Goal: Task Accomplishment & Management: Complete application form

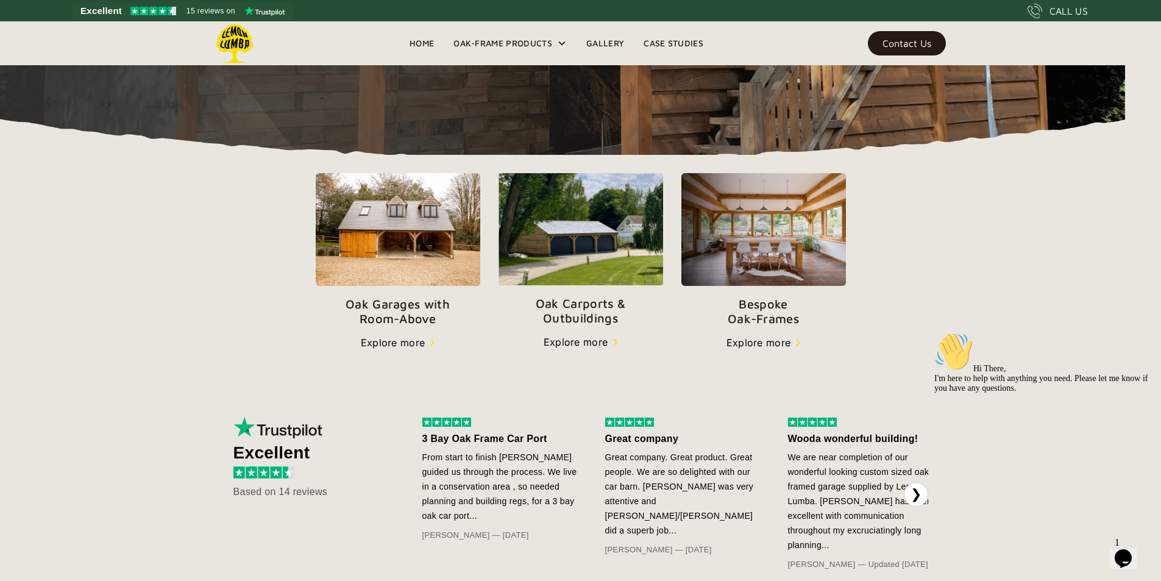
click at [911, 43] on div "Contact Us" at bounding box center [906, 43] width 49 height 9
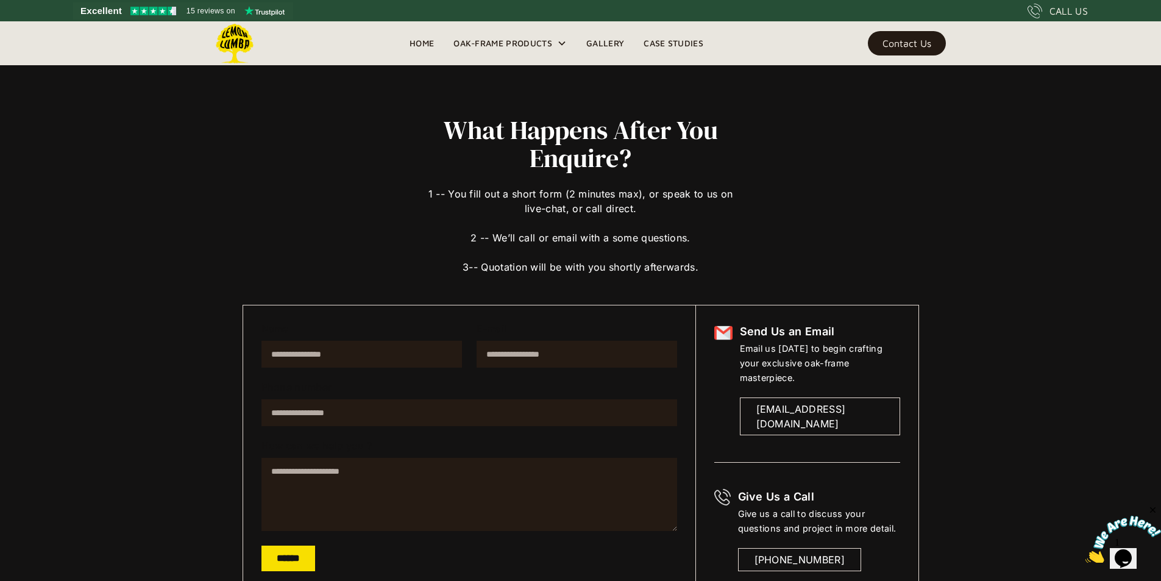
click at [352, 353] on input "Name" at bounding box center [361, 354] width 200 height 27
type input "**********"
click at [317, 501] on textarea "How can we help you ?" at bounding box center [469, 494] width 416 height 73
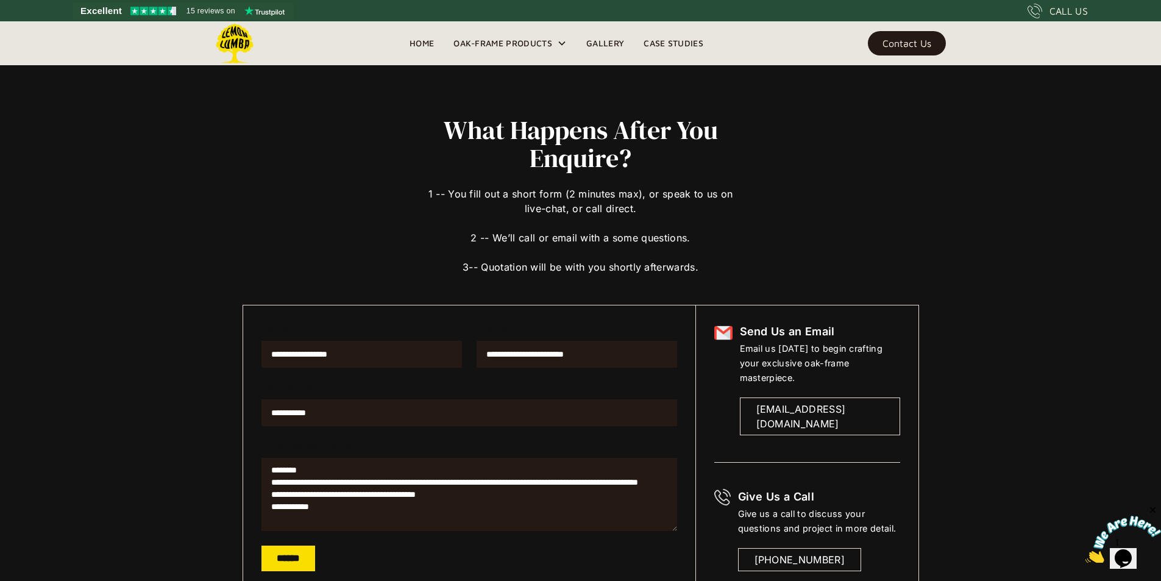
scroll to position [6, 0]
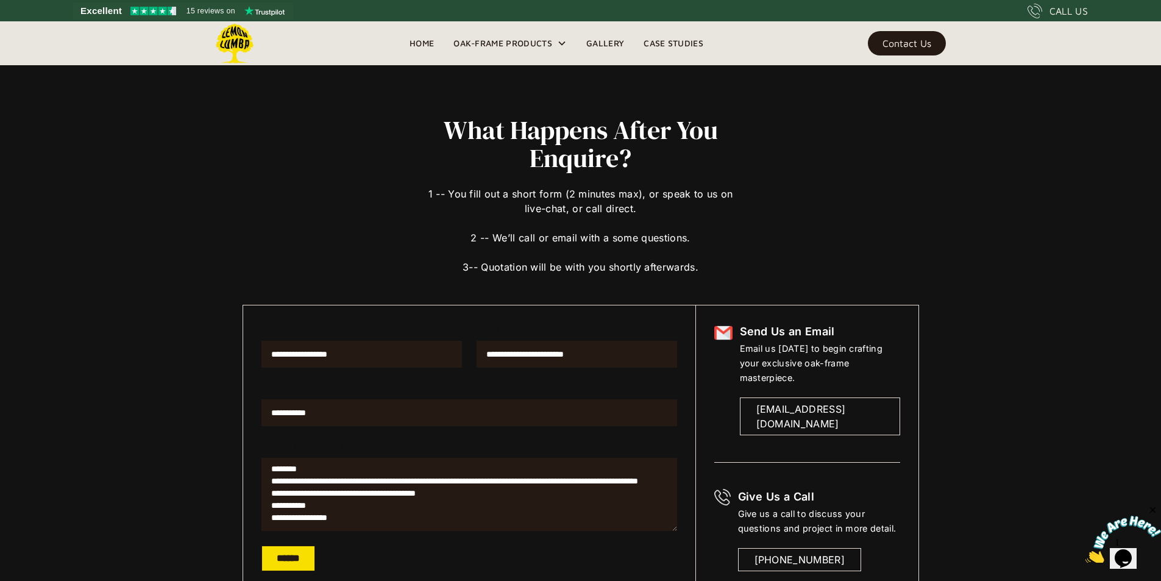
type textarea "**********"
click at [301, 562] on input "******" at bounding box center [288, 558] width 54 height 26
type input "**********"
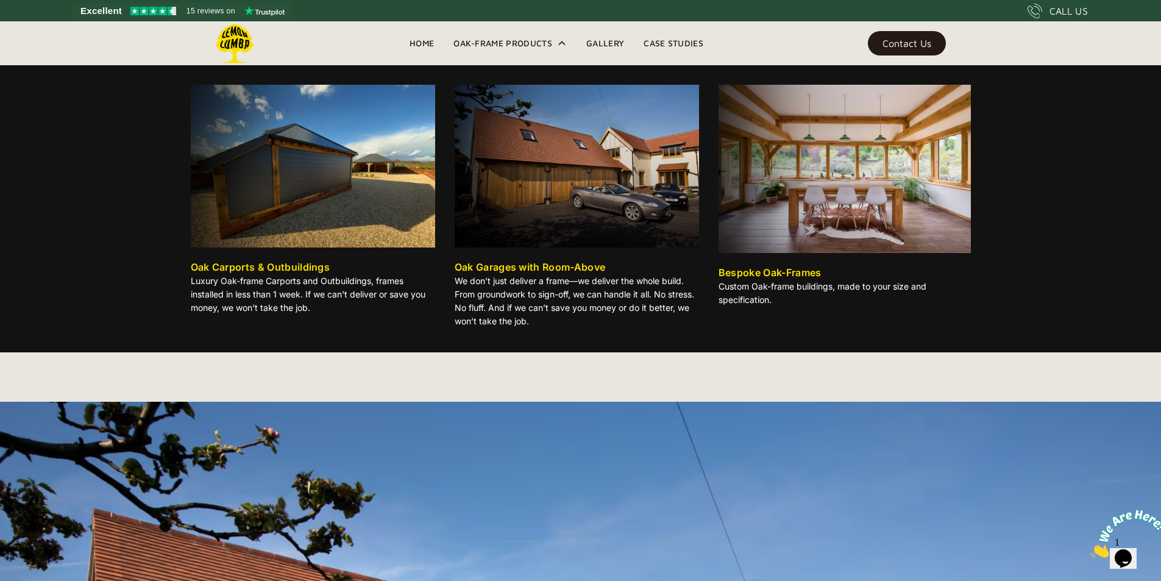
click at [514, 44] on div "Oak-Frame Products" at bounding box center [502, 43] width 99 height 15
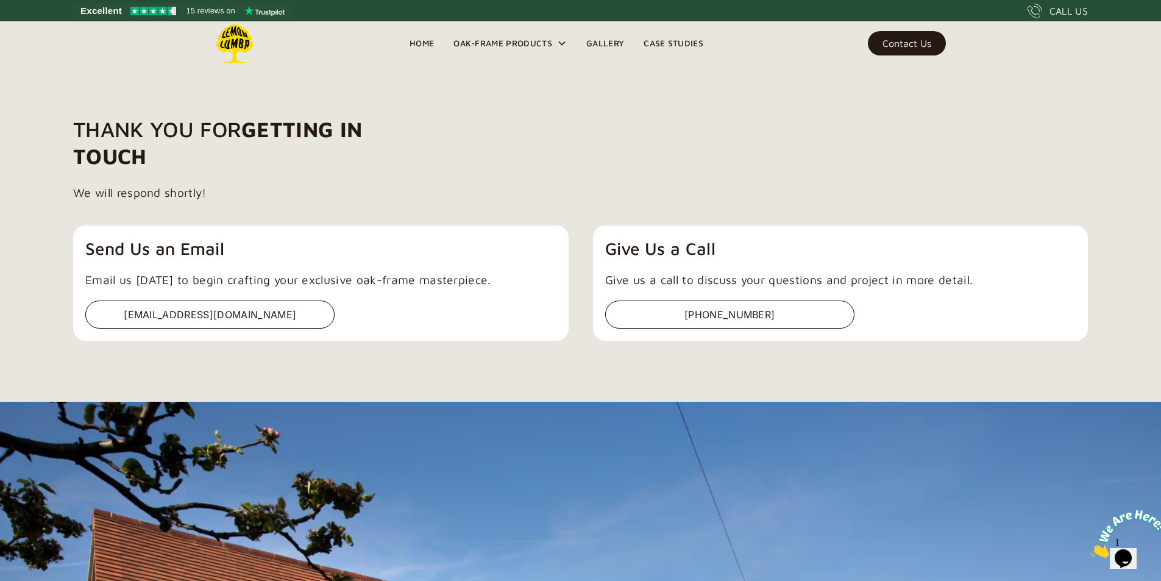
click at [514, 44] on div "Oak-Frame Products" at bounding box center [502, 43] width 99 height 15
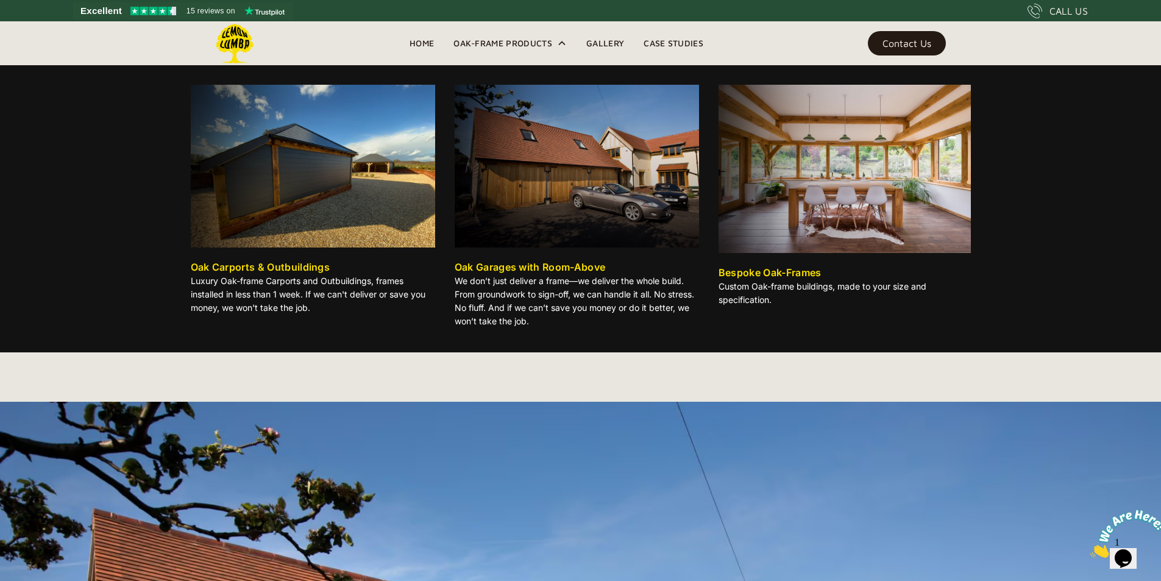
click at [283, 267] on div "Oak Carports & Outbuildings" at bounding box center [261, 267] width 140 height 15
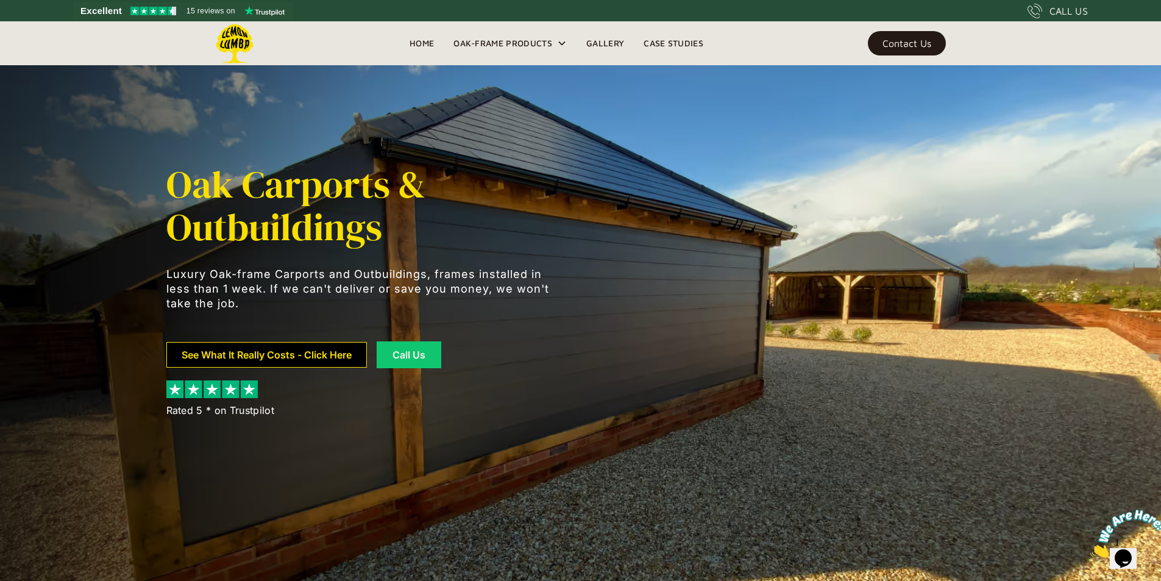
click at [337, 358] on link "See What It Really Costs - Click Here" at bounding box center [266, 355] width 200 height 26
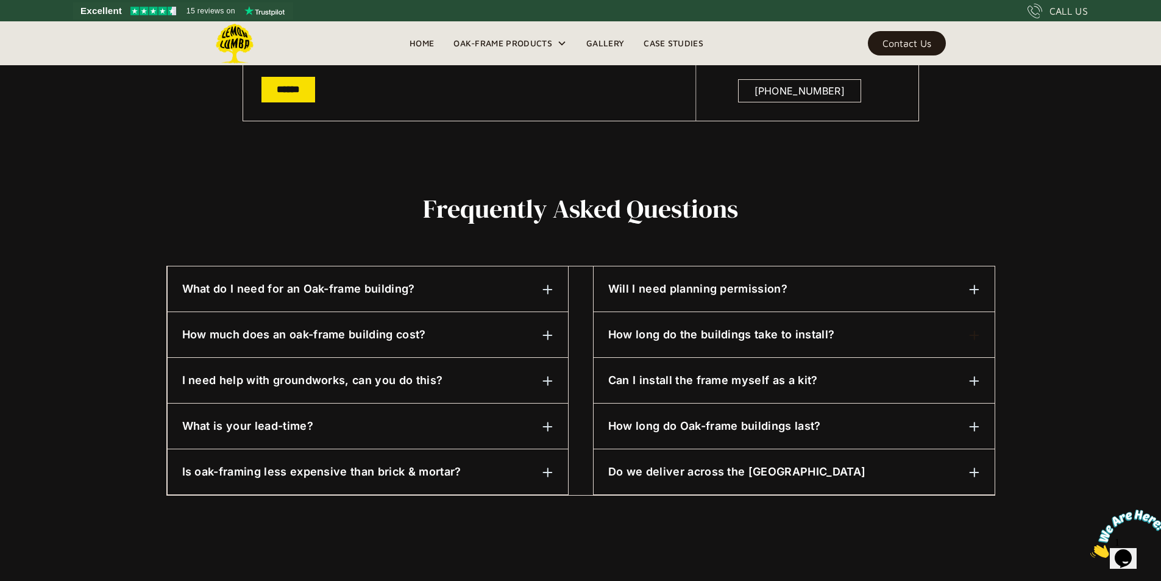
scroll to position [469, 0]
click at [549, 289] on img at bounding box center [547, 288] width 11 height 11
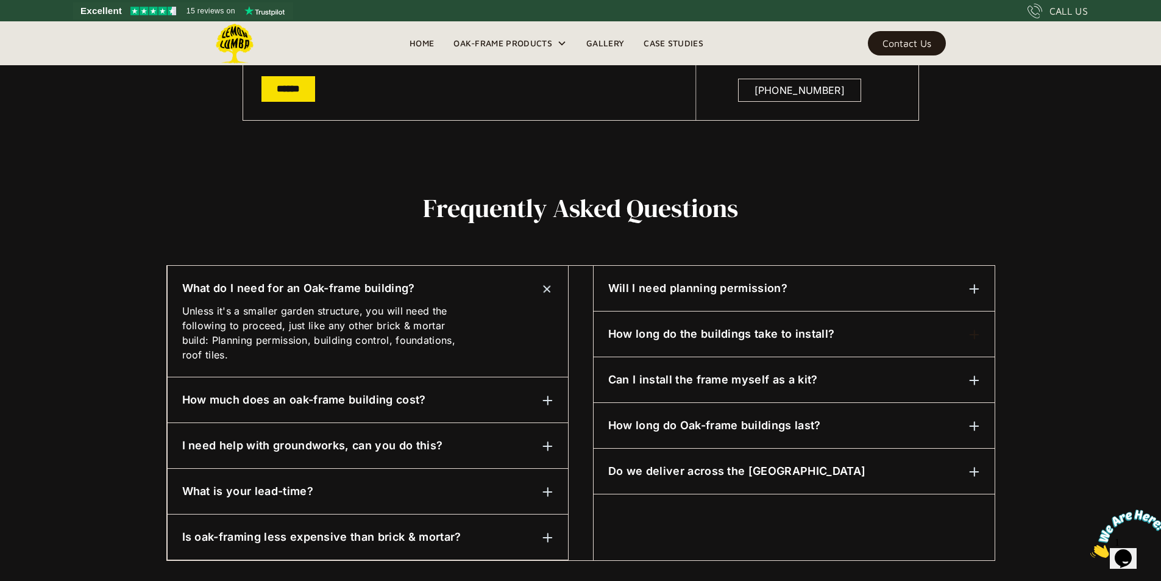
click at [545, 402] on img at bounding box center [547, 400] width 11 height 11
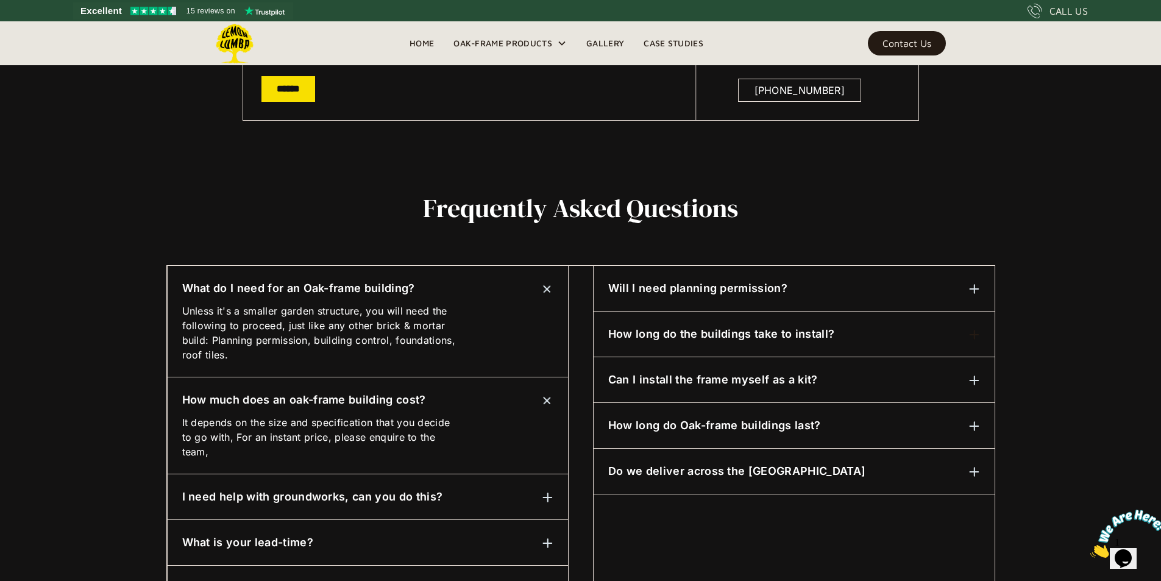
click at [548, 497] on img at bounding box center [547, 497] width 11 height 11
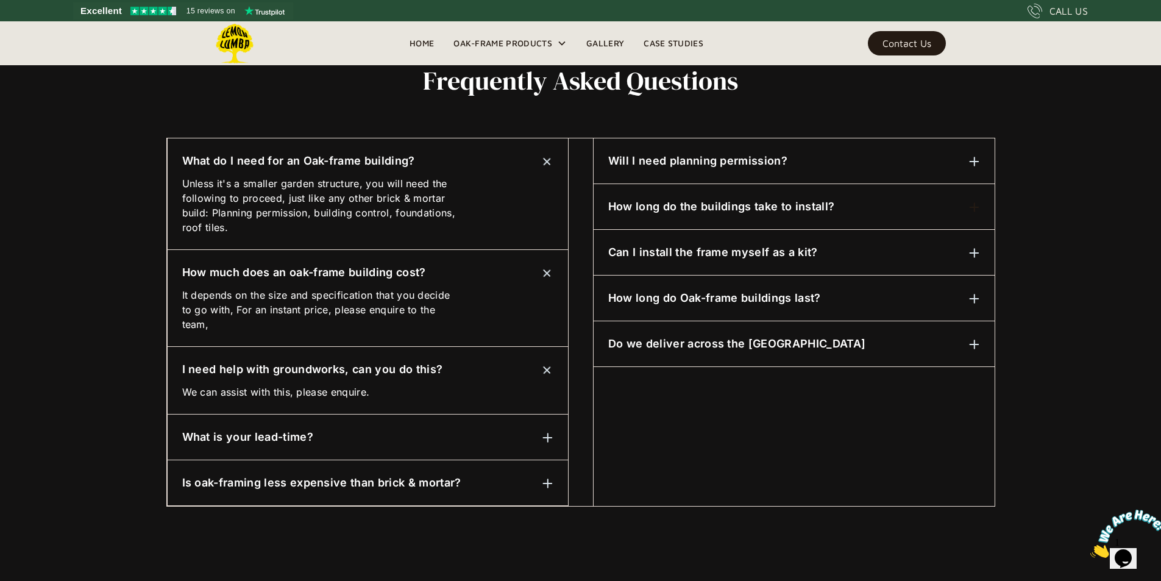
scroll to position [597, 0]
click at [545, 439] on img at bounding box center [547, 436] width 11 height 11
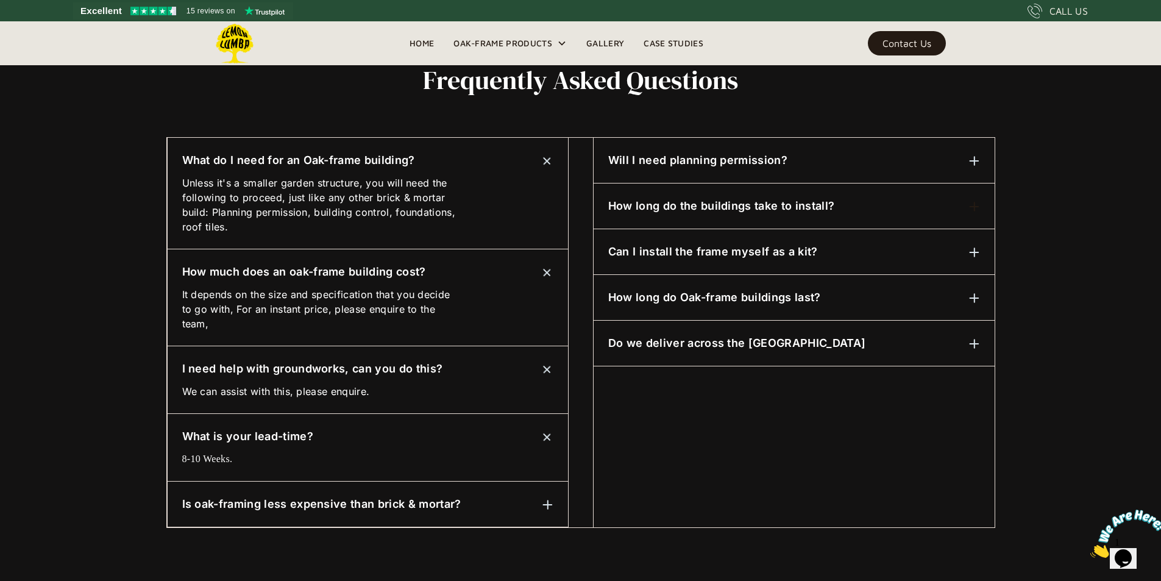
click at [548, 504] on img at bounding box center [547, 504] width 11 height 11
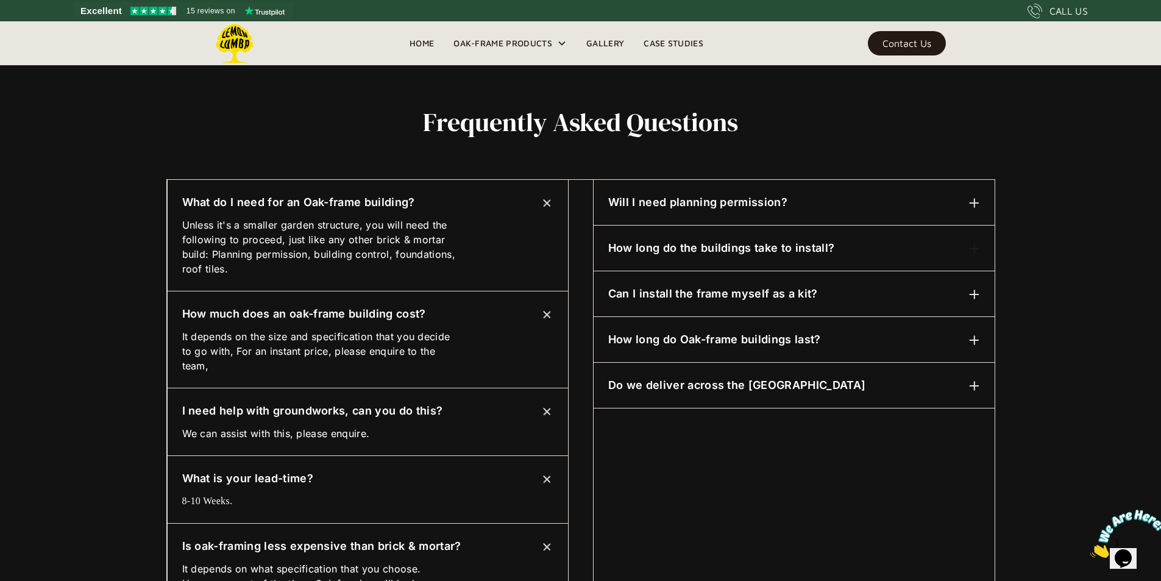
scroll to position [554, 0]
click at [973, 201] on img at bounding box center [974, 203] width 11 height 11
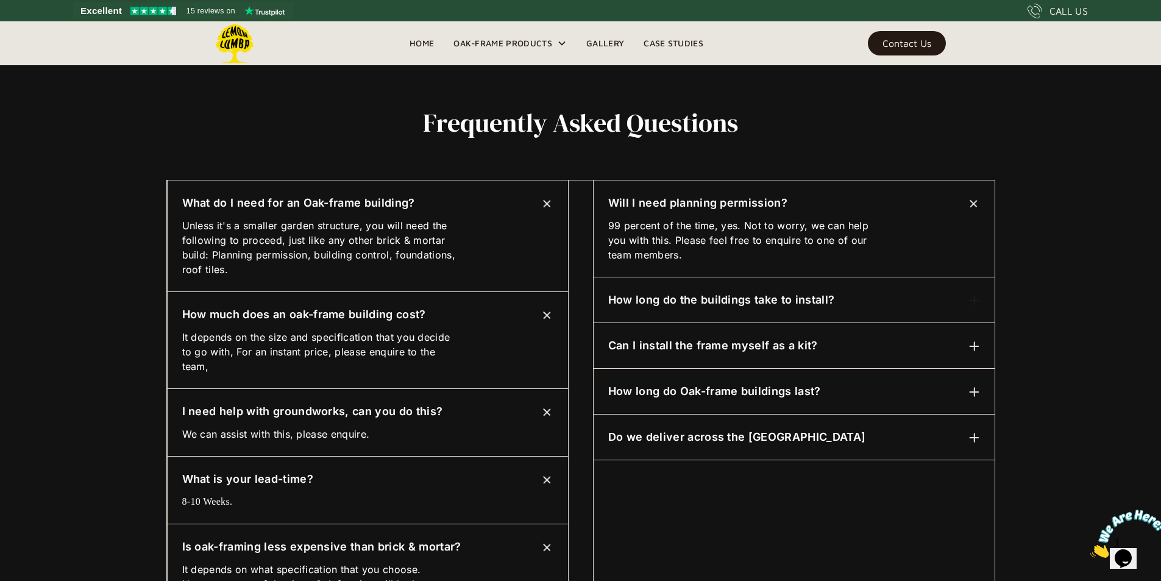
click at [813, 303] on h6 "How long do the buildings take to install?" at bounding box center [721, 300] width 226 height 16
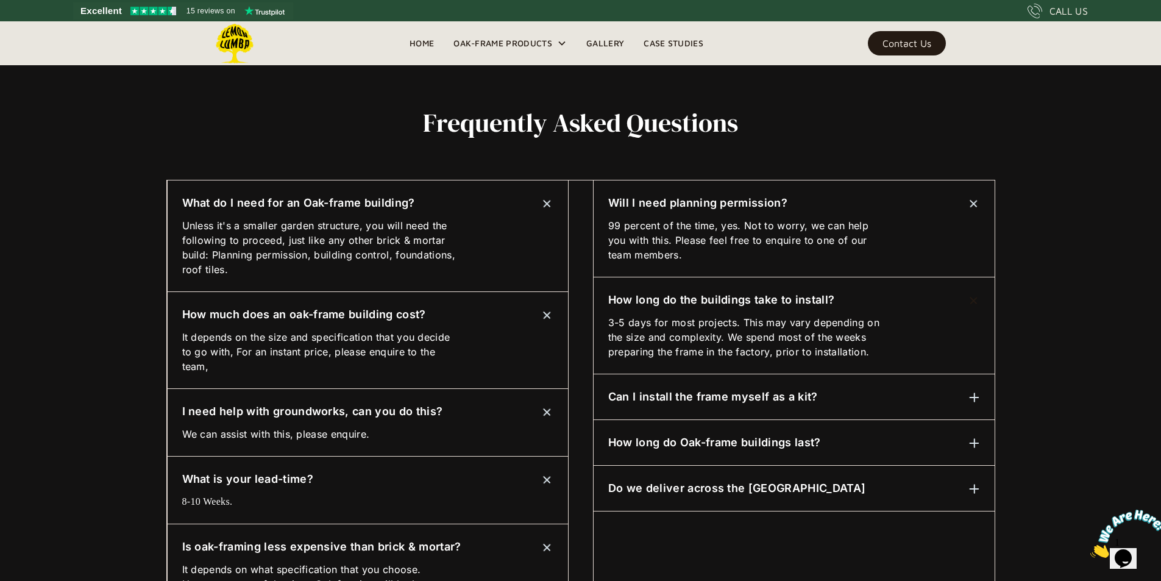
click at [868, 433] on div "How long do Oak-frame buildings last? Traditional green oak framing is a centur…" at bounding box center [793, 443] width 401 height 46
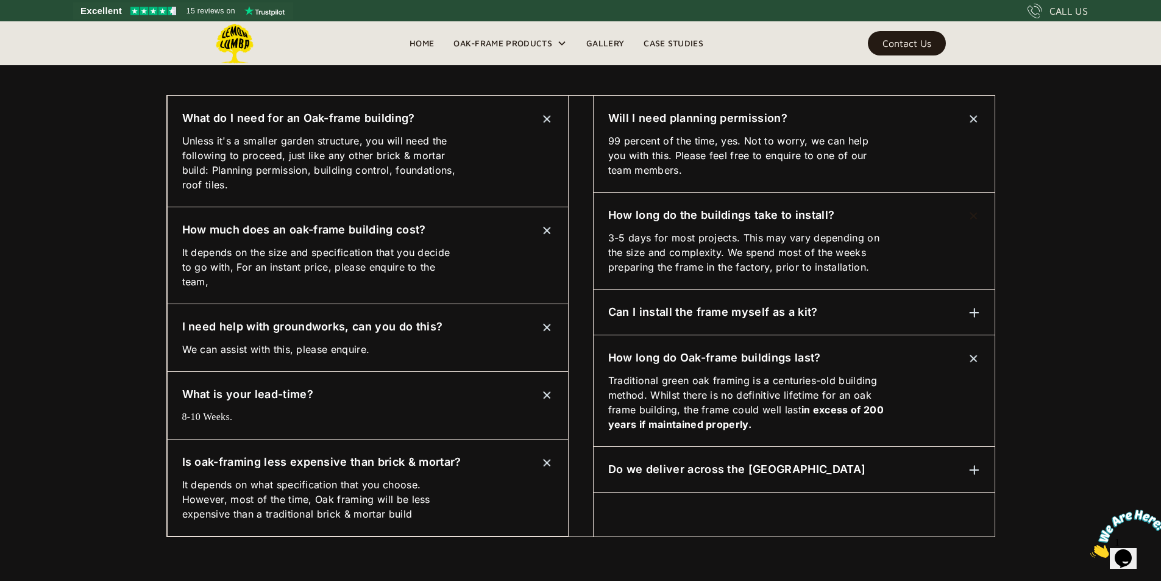
scroll to position [640, 0]
click at [737, 466] on h6 "Do we deliver across the [GEOGRAPHIC_DATA]" at bounding box center [736, 469] width 257 height 16
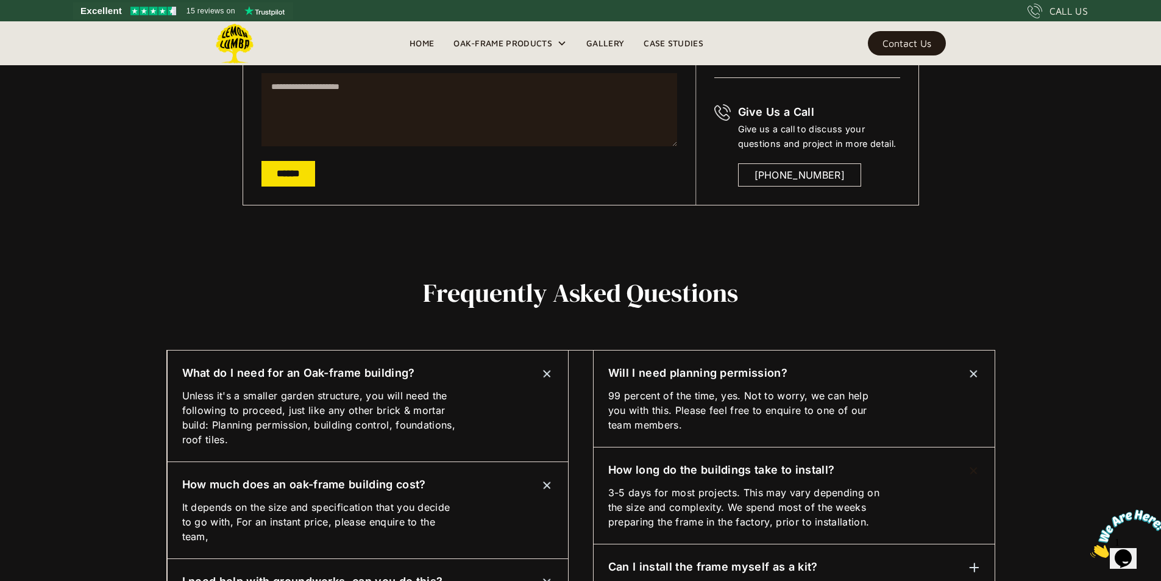
scroll to position [384, 0]
